Goal: Information Seeking & Learning: Find specific fact

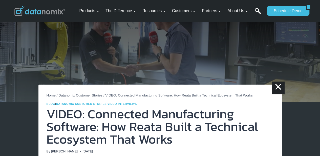
click at [260, 14] on link "Search" at bounding box center [258, 13] width 6 height 11
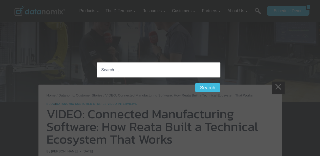
click at [133, 73] on input "Search for:" at bounding box center [158, 69] width 123 height 15
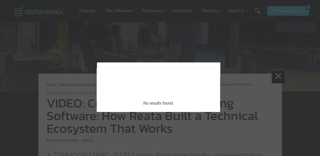
scroll to position [17, 0]
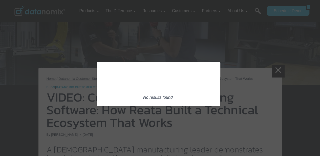
type input "csgASPARD@YAHOO.COM"
click at [163, 104] on div "No results found." at bounding box center [158, 84] width 123 height 44
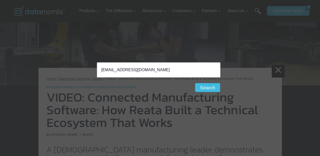
drag, startPoint x: 107, startPoint y: 69, endPoint x: 92, endPoint y: 70, distance: 15.2
click at [92, 70] on div "Search for: csgASPARD@YAHOO.COM Search Search" at bounding box center [160, 78] width 320 height 156
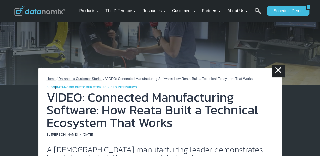
click at [259, 13] on link "Search" at bounding box center [258, 13] width 6 height 11
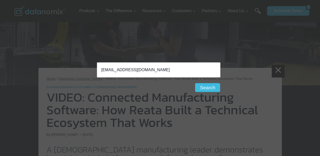
click at [210, 70] on input "csgASPARD@YAHOO.COM" at bounding box center [158, 69] width 123 height 15
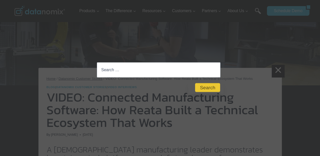
click at [210, 89] on button "Close" at bounding box center [205, 87] width 35 height 12
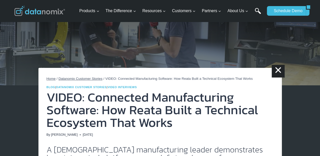
click at [256, 11] on link "Search" at bounding box center [258, 13] width 6 height 11
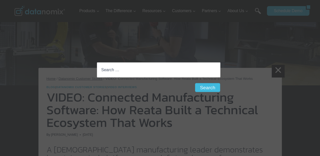
click at [219, 69] on input "Search for:" at bounding box center [158, 69] width 123 height 15
click at [164, 80] on footer at bounding box center [160, 79] width 127 height 4
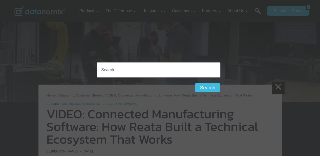
click at [272, 86] on div "Search for: Search Search" at bounding box center [160, 78] width 320 height 156
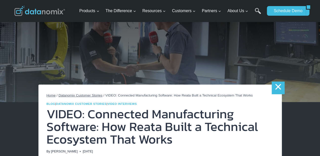
click at [274, 92] on link "×" at bounding box center [278, 87] width 13 height 13
